Goal: Task Accomplishment & Management: Use online tool/utility

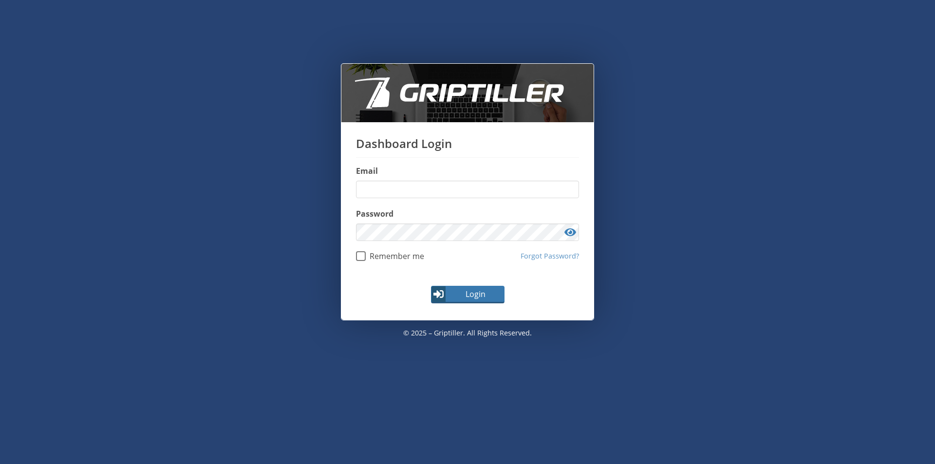
type input "**********"
drag, startPoint x: 465, startPoint y: 297, endPoint x: 470, endPoint y: 306, distance: 11.4
click at [466, 297] on span "Login" at bounding box center [475, 294] width 56 height 12
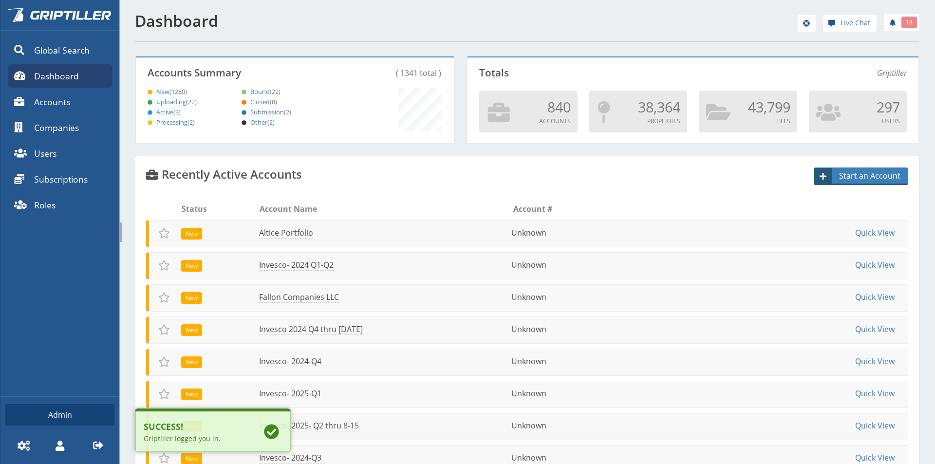
scroll to position [86, 315]
click at [284, 229] on link "Altice Portfolio" at bounding box center [284, 232] width 55 height 11
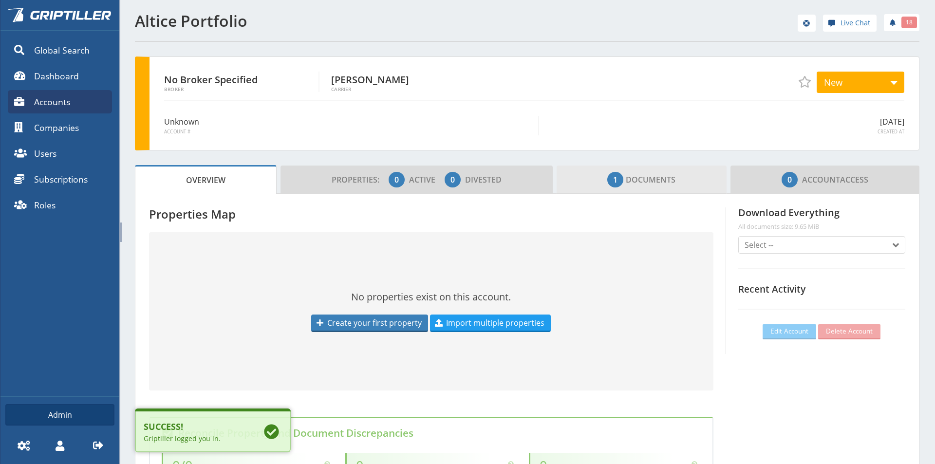
click at [631, 177] on span "1 Documents" at bounding box center [641, 179] width 68 height 19
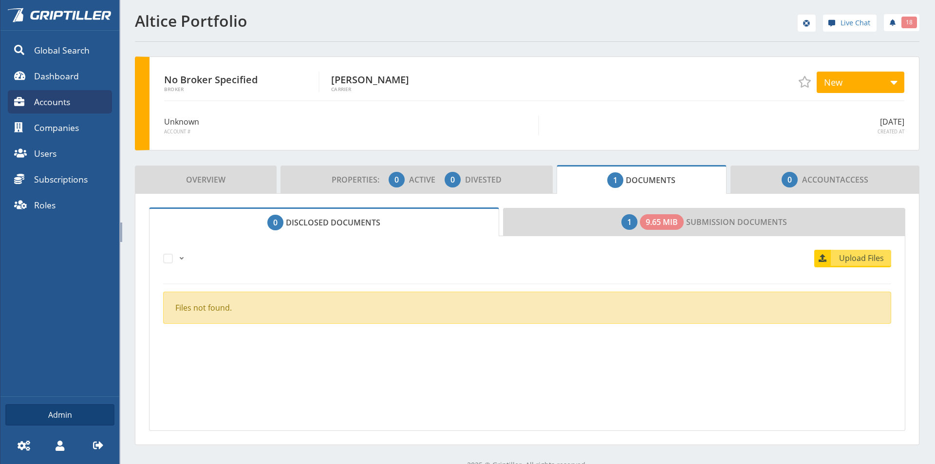
click at [621, 180] on span "1 Documents" at bounding box center [641, 179] width 68 height 19
click at [331, 220] on link "0 Disclosed Documents" at bounding box center [324, 221] width 350 height 29
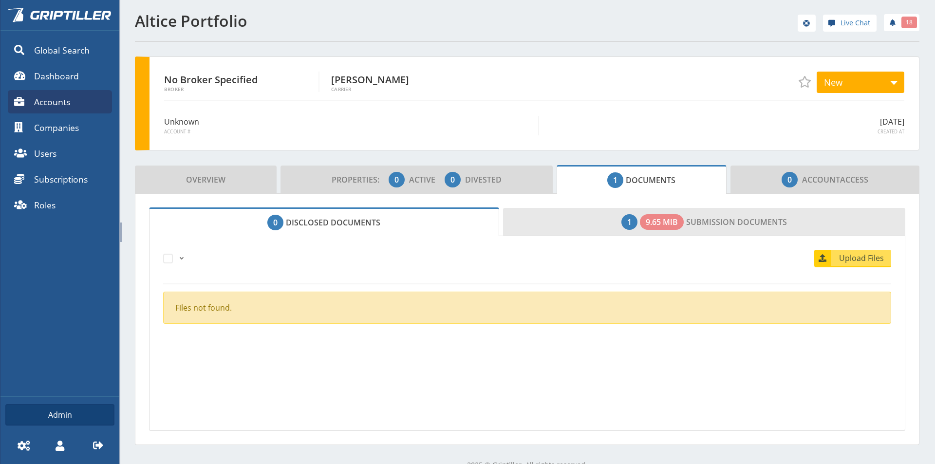
click at [542, 221] on link "1 9.65 MiB Submission Documents" at bounding box center [704, 222] width 403 height 28
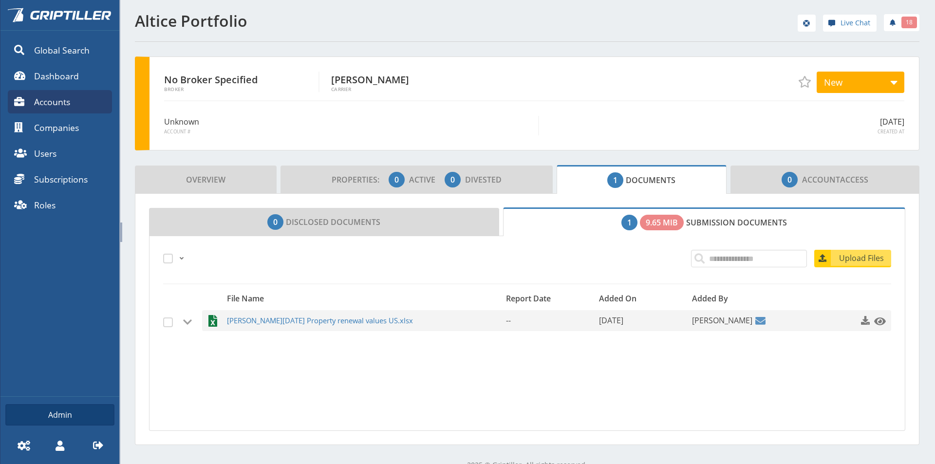
click at [168, 368] on section "All Just this page None Upload Files Files not found. All Just this page None U…" at bounding box center [527, 333] width 756 height 195
click at [861, 322] on span "button" at bounding box center [866, 321] width 10 height 10
click at [195, 181] on span "Overview" at bounding box center [205, 179] width 39 height 19
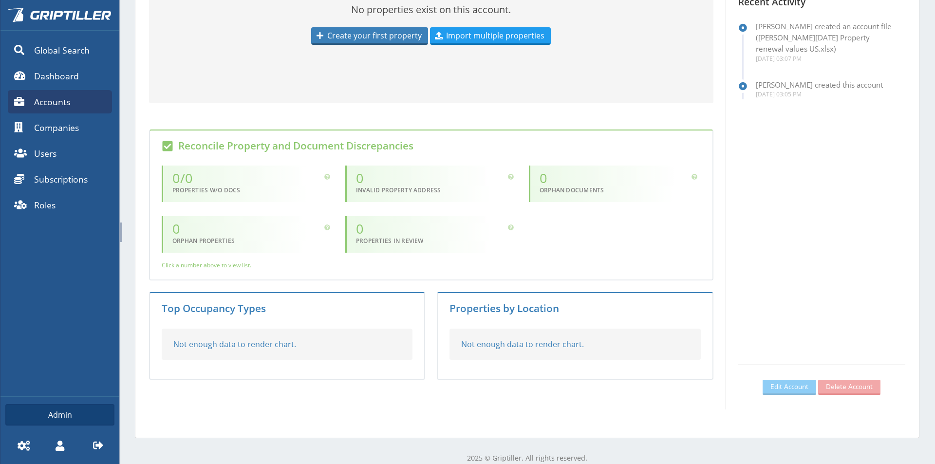
scroll to position [299, 0]
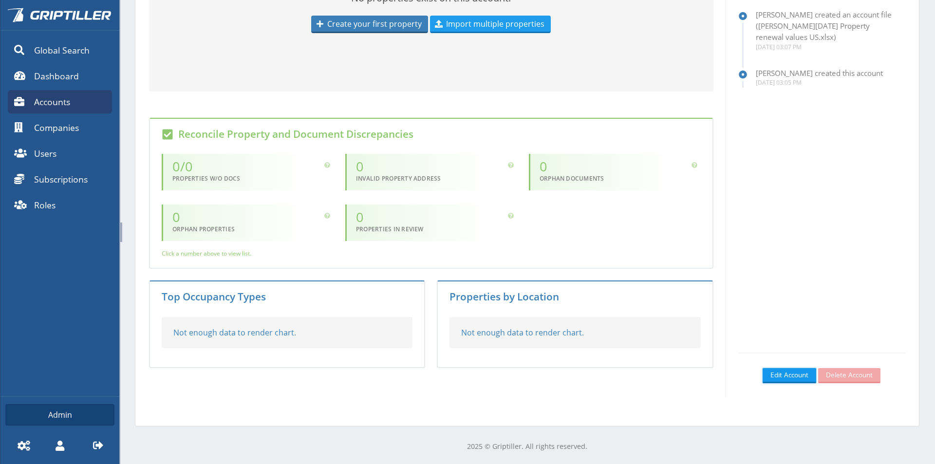
click at [774, 373] on span "Edit Account" at bounding box center [789, 375] width 38 height 10
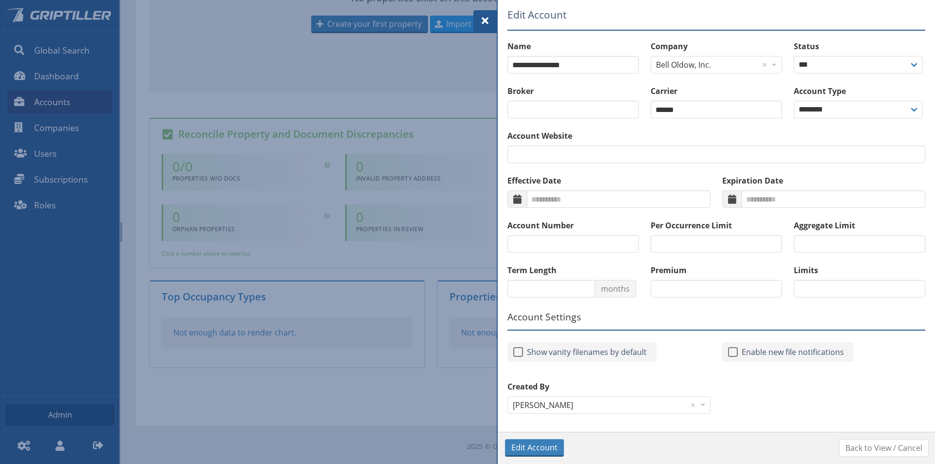
click at [487, 23] on span at bounding box center [485, 21] width 12 height 12
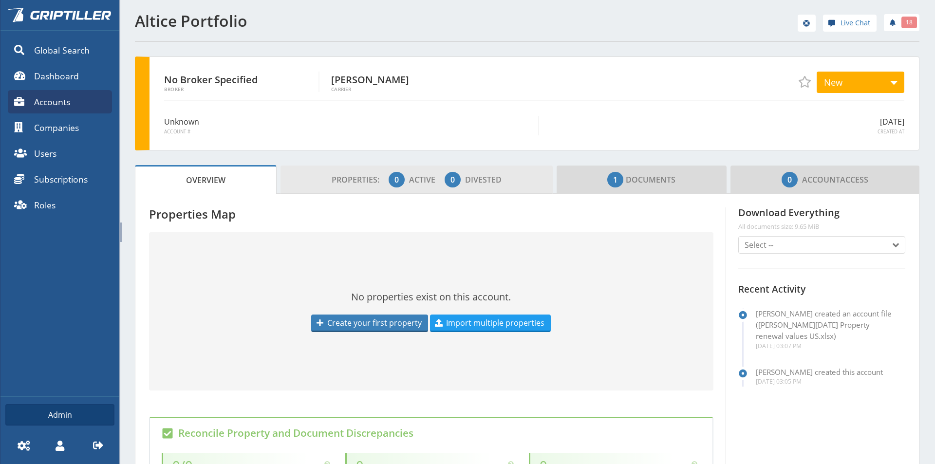
click at [484, 176] on span "Divested" at bounding box center [483, 179] width 37 height 11
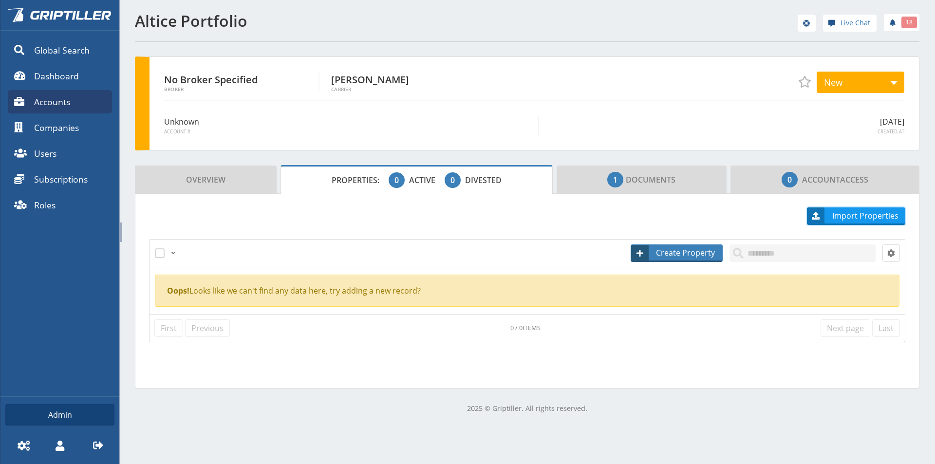
click at [854, 214] on span "Import Properties" at bounding box center [865, 216] width 79 height 12
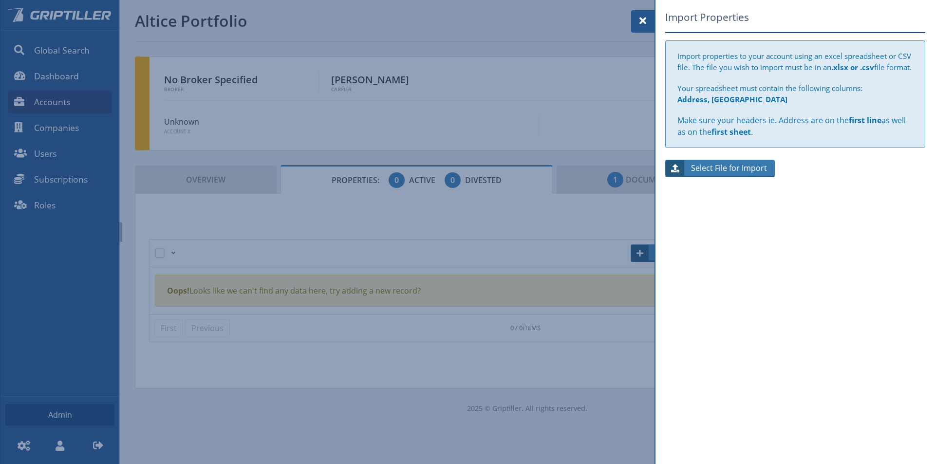
click at [733, 174] on span "Select File for Import" at bounding box center [729, 168] width 89 height 12
click at [733, 177] on input "Select File for Import" at bounding box center [720, 169] width 110 height 18
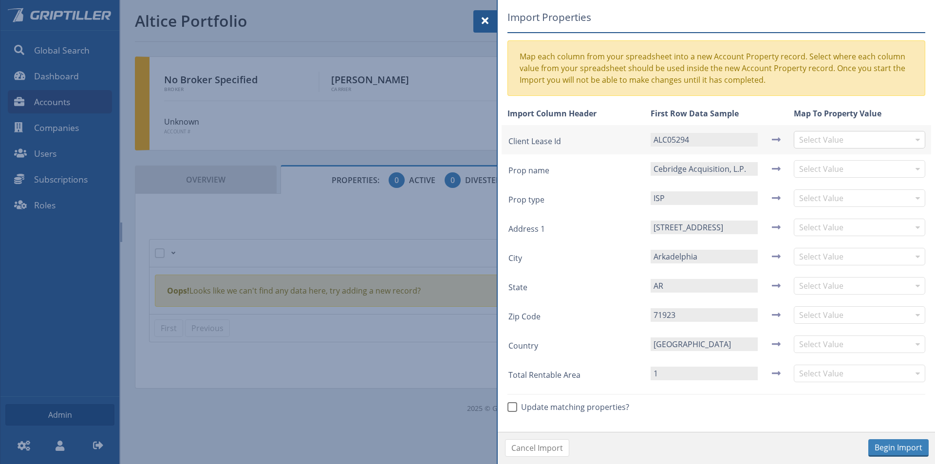
click at [817, 139] on input "text" at bounding box center [854, 139] width 111 height 17
click at [816, 141] on input "text" at bounding box center [854, 139] width 111 height 17
click at [819, 172] on input "text" at bounding box center [854, 169] width 111 height 17
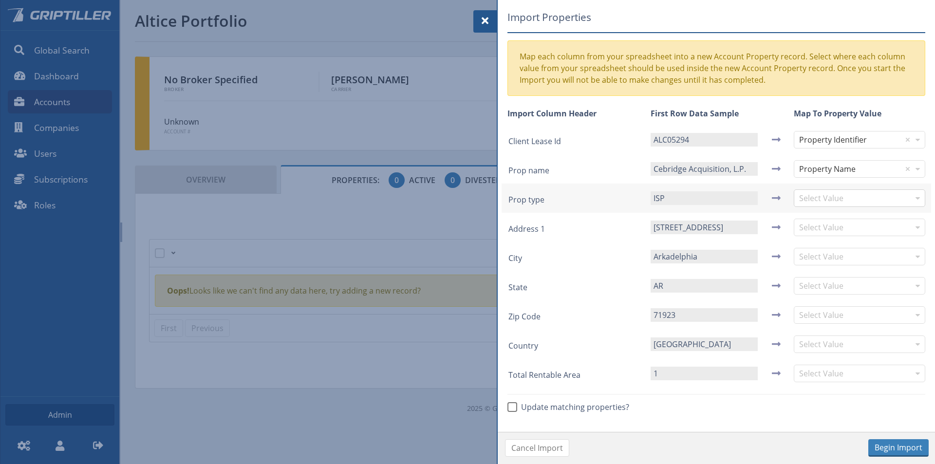
click at [811, 201] on input "text" at bounding box center [854, 198] width 111 height 17
click at [803, 232] on input "text" at bounding box center [854, 227] width 111 height 17
click at [822, 257] on input "text" at bounding box center [854, 256] width 111 height 17
click at [833, 288] on input "text" at bounding box center [854, 286] width 111 height 17
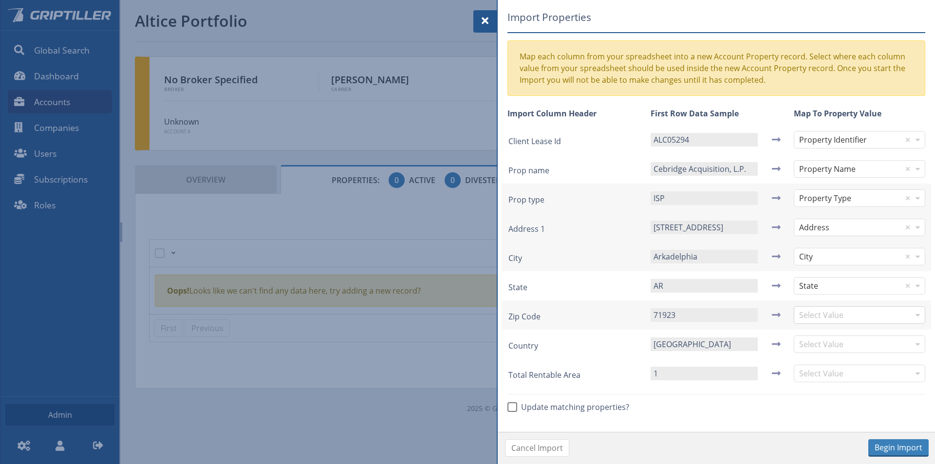
click at [824, 319] on input "text" at bounding box center [854, 315] width 111 height 17
click at [814, 346] on input "text" at bounding box center [854, 344] width 111 height 17
click at [815, 374] on input "text" at bounding box center [854, 373] width 111 height 17
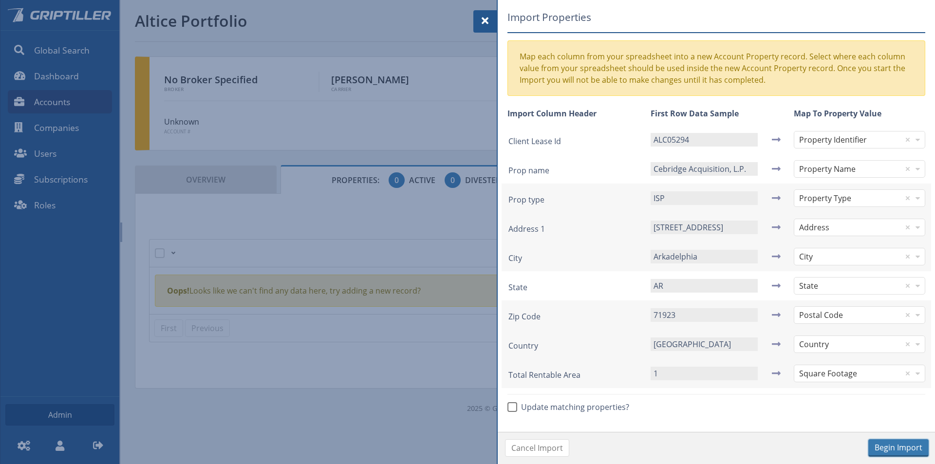
click at [902, 447] on button "Begin Import" at bounding box center [898, 448] width 60 height 18
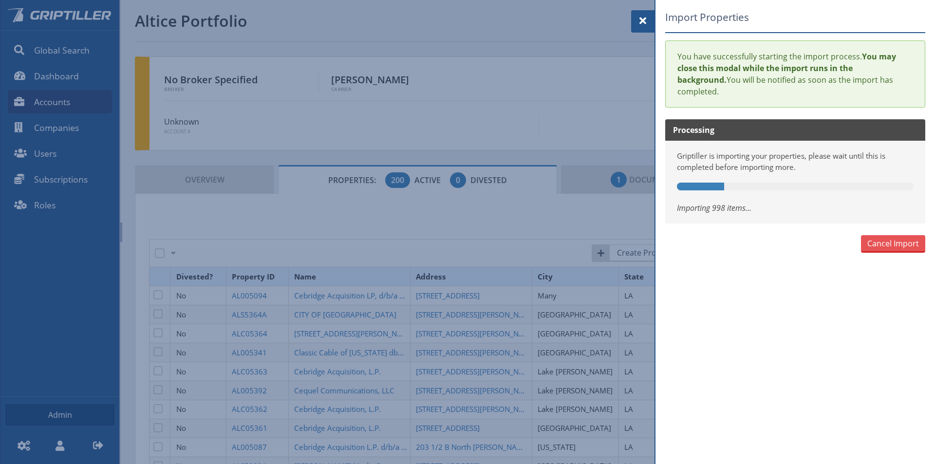
click at [739, 316] on div "Import Properties You have successfully starting the import process. You may cl…" at bounding box center [796, 216] width 280 height 432
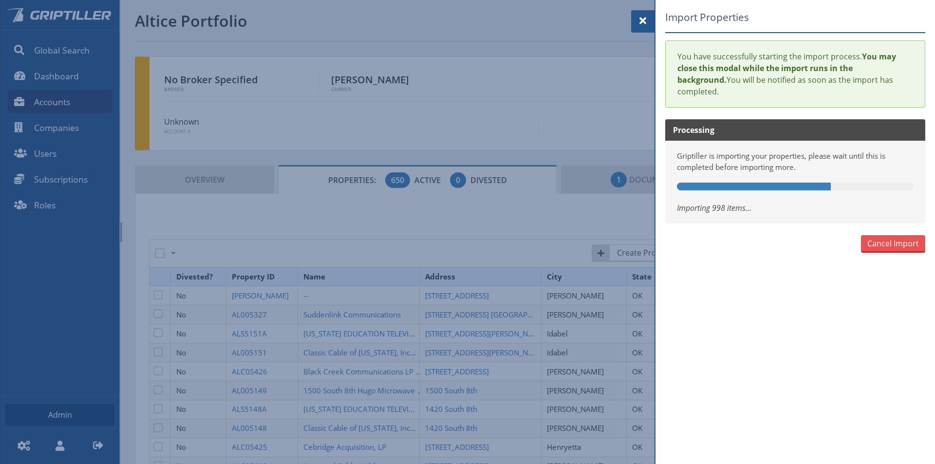
click at [724, 339] on div "Import Properties You have successfully starting the import process. You may cl…" at bounding box center [796, 216] width 280 height 432
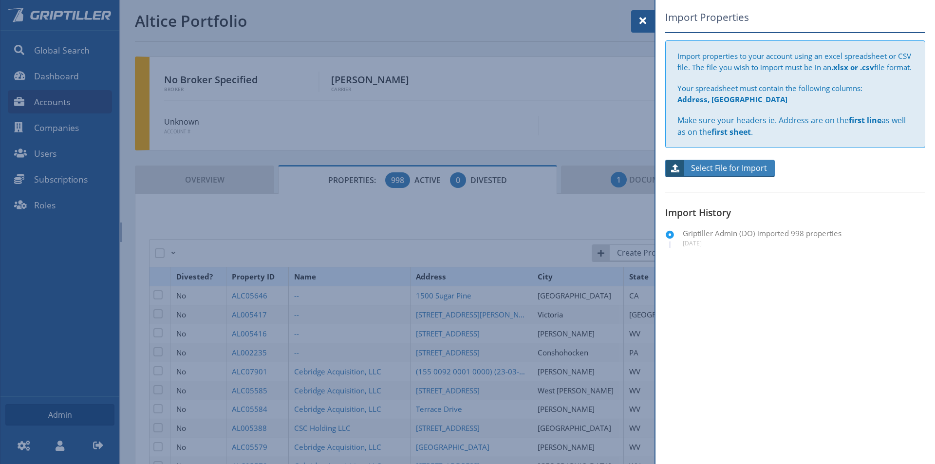
click at [642, 15] on span at bounding box center [643, 21] width 12 height 12
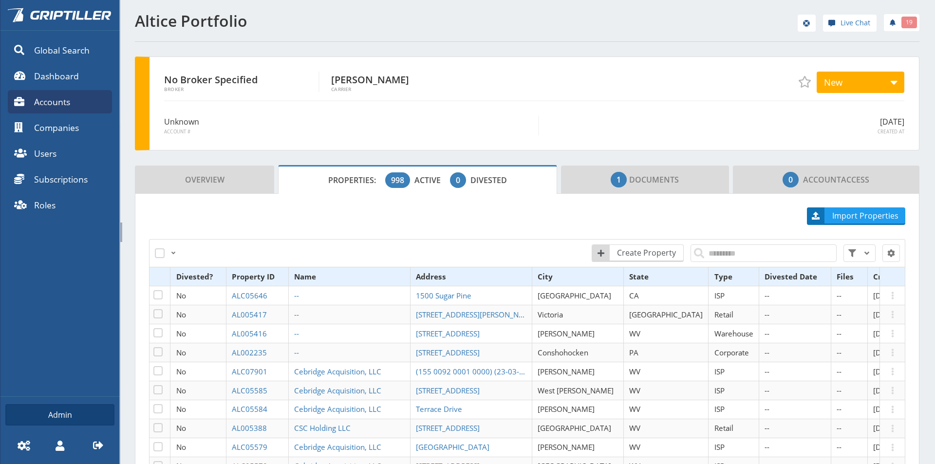
click at [98, 447] on icon at bounding box center [98, 445] width 10 height 10
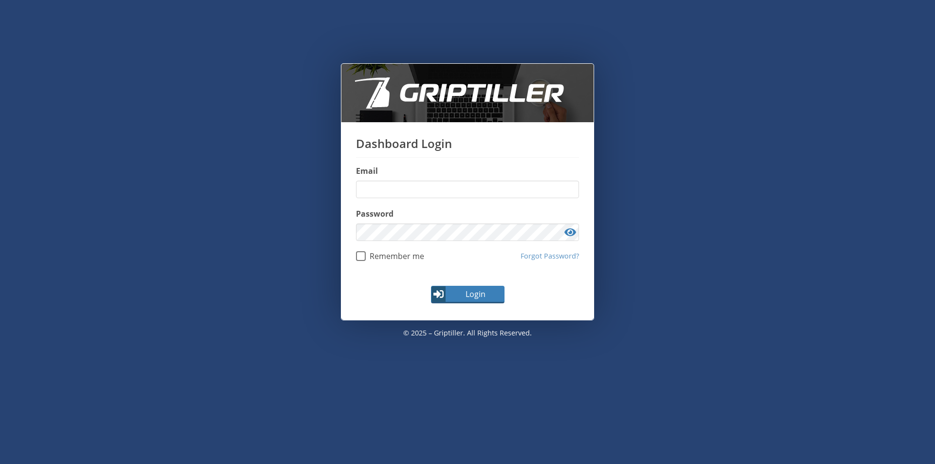
type input "**********"
drag, startPoint x: 260, startPoint y: 256, endPoint x: 348, endPoint y: 102, distance: 177.4
click at [264, 250] on div "**********" at bounding box center [468, 248] width 904 height 371
